Goal: Task Accomplishment & Management: Use online tool/utility

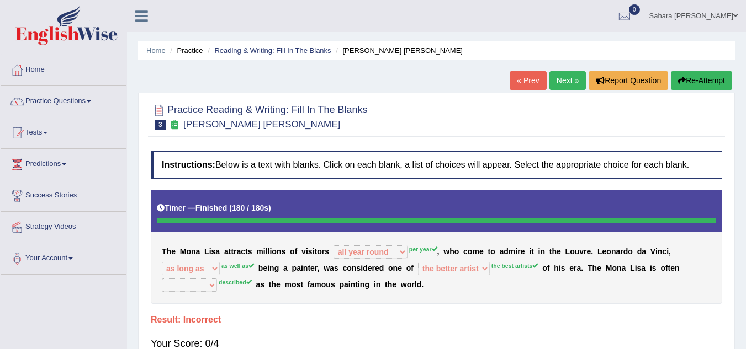
select select "all year round"
select select "as long as"
select select "the better artist"
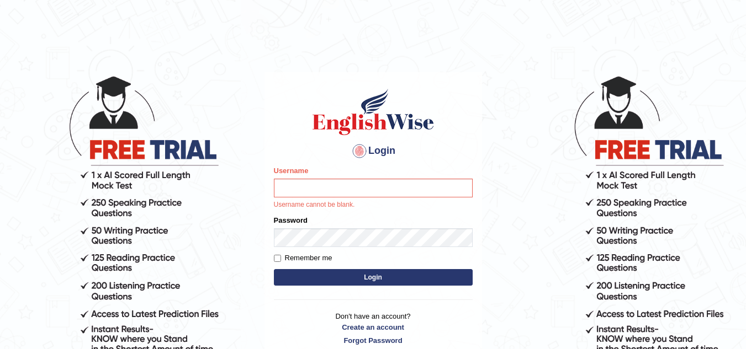
drag, startPoint x: 0, startPoint y: 0, endPoint x: 242, endPoint y: 158, distance: 289.0
click at [242, 158] on body "Login Please fix the following errors: Username Username cannot be blank. Passw…" at bounding box center [373, 212] width 746 height 349
